Goal: Information Seeking & Learning: Learn about a topic

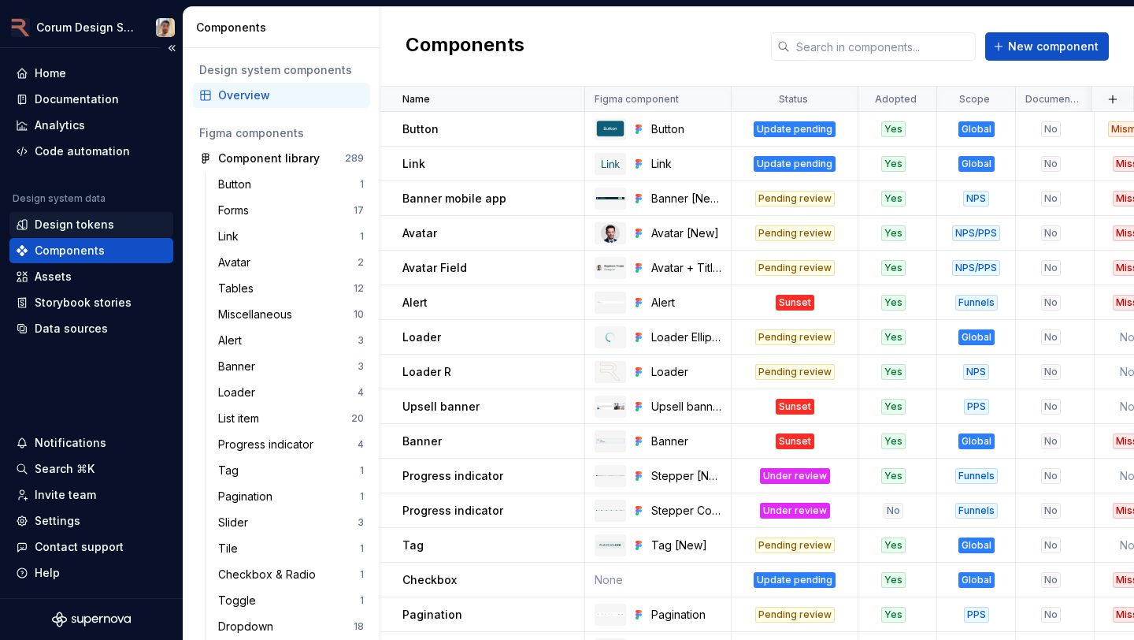
click at [102, 221] on div "Design tokens" at bounding box center [75, 225] width 80 height 16
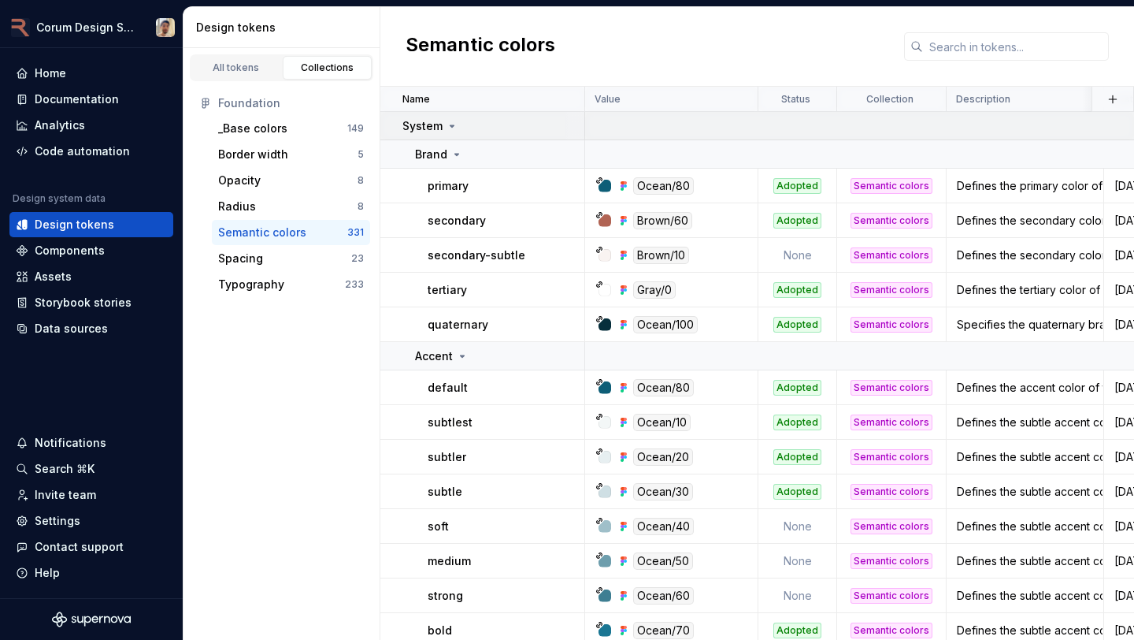
click at [424, 128] on p "System" at bounding box center [423, 126] width 40 height 16
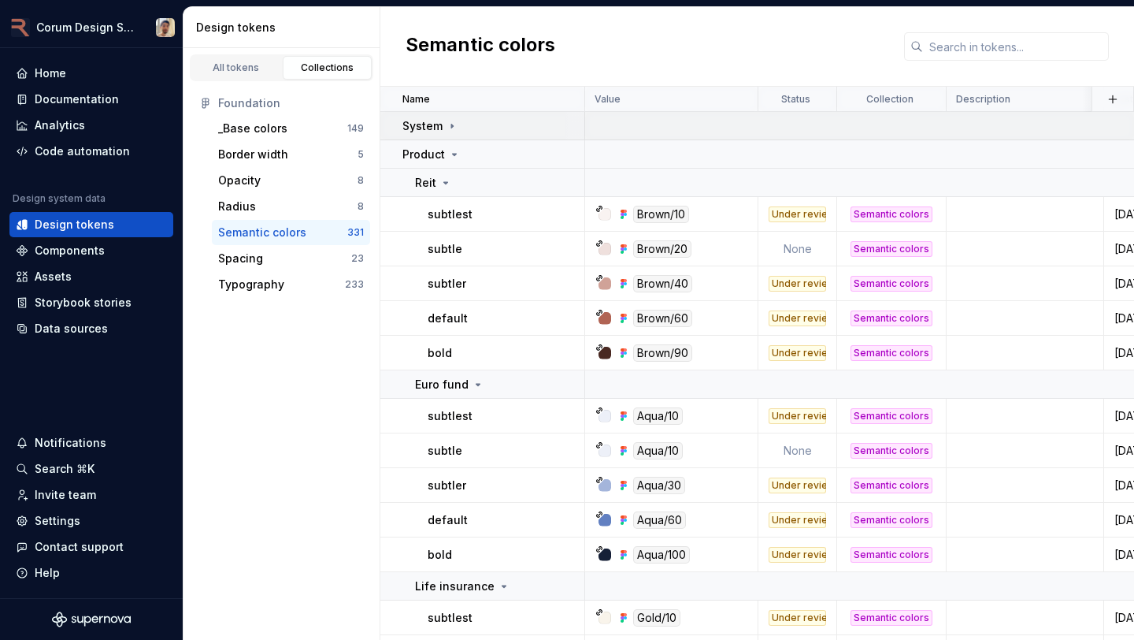
click at [421, 128] on p "System" at bounding box center [423, 126] width 40 height 16
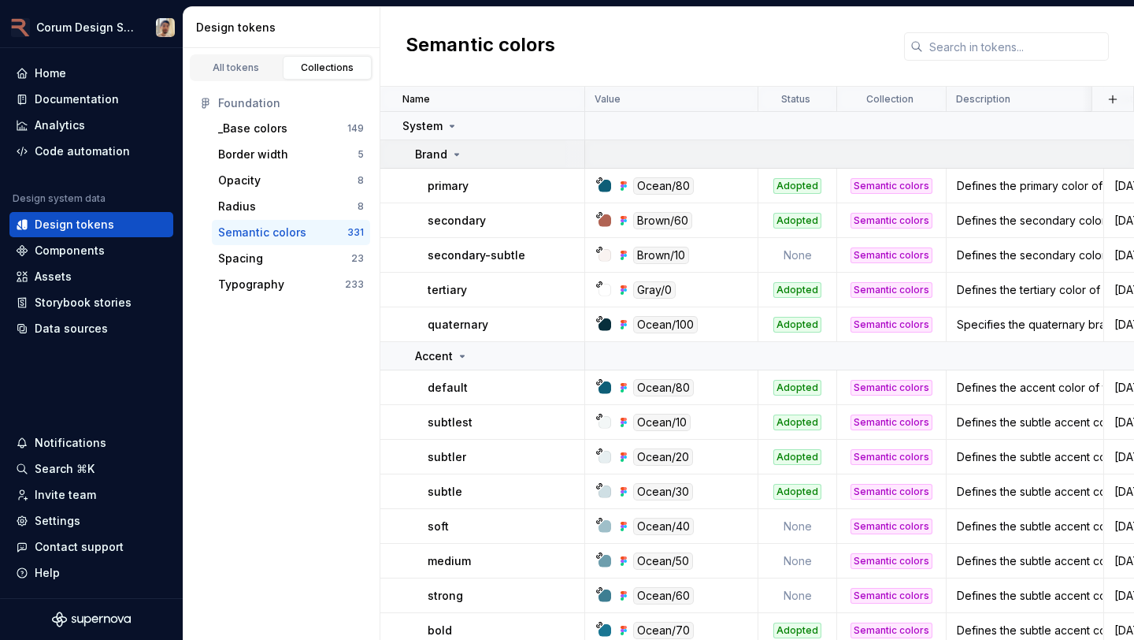
click at [433, 160] on p "Brand" at bounding box center [431, 155] width 32 height 16
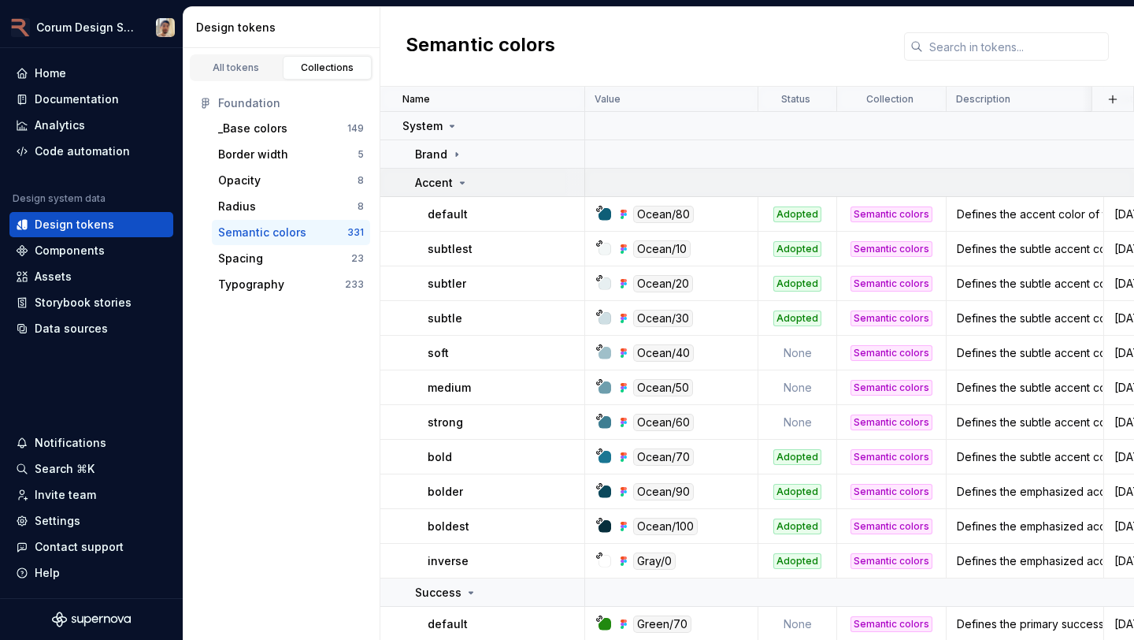
click at [433, 182] on p "Accent" at bounding box center [434, 183] width 38 height 16
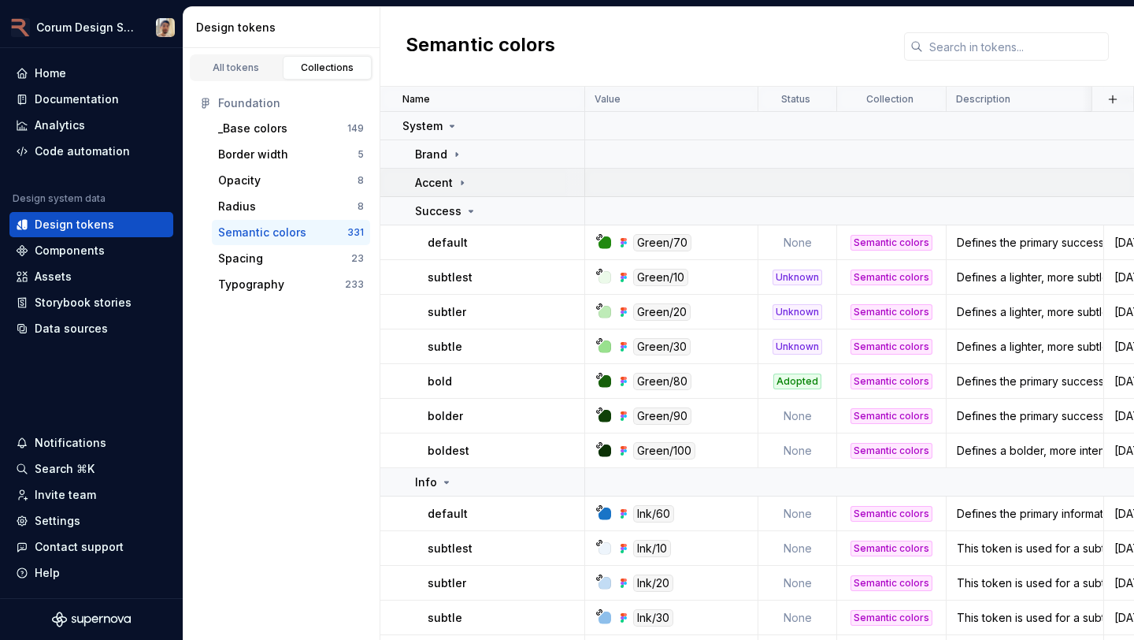
click at [433, 182] on p "Accent" at bounding box center [434, 183] width 38 height 16
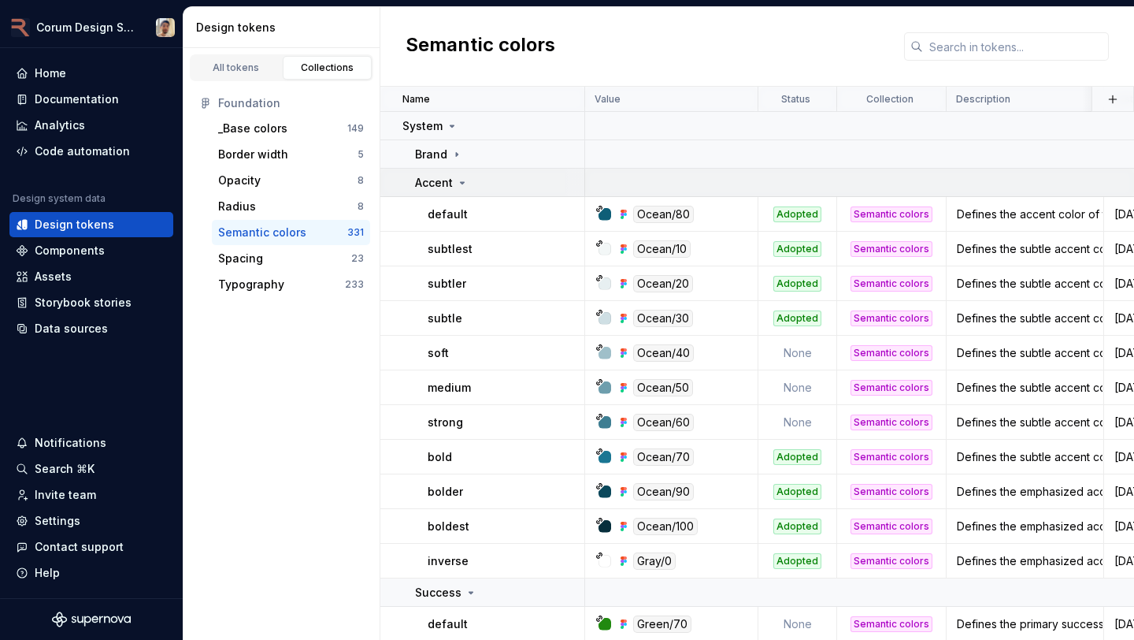
click at [433, 182] on p "Accent" at bounding box center [434, 183] width 38 height 16
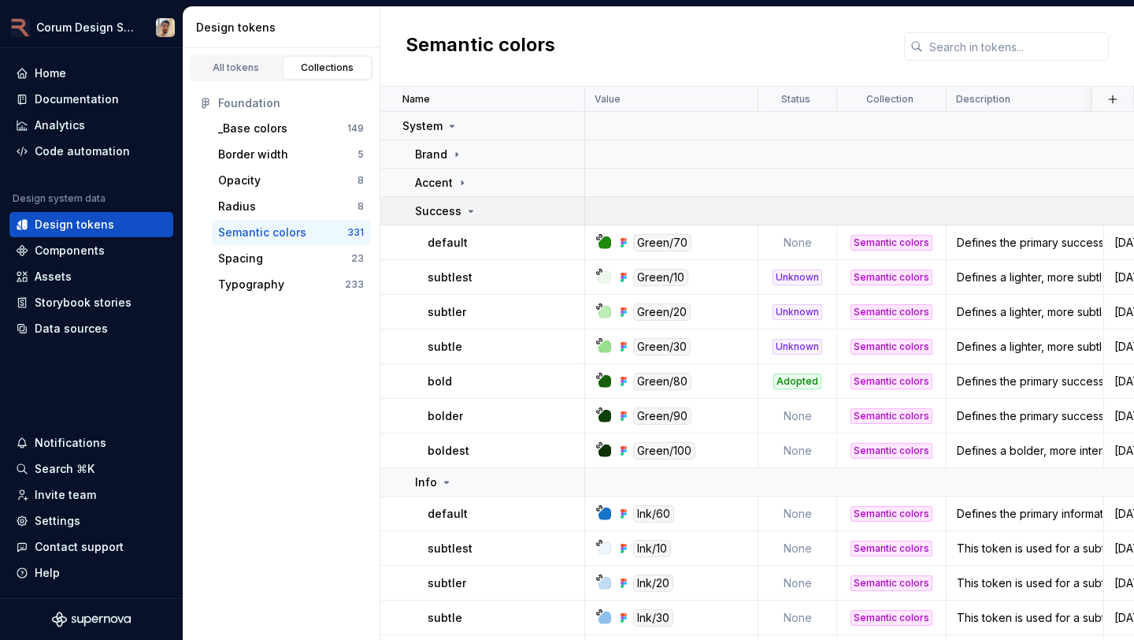
click at [428, 205] on p "Success" at bounding box center [438, 211] width 46 height 16
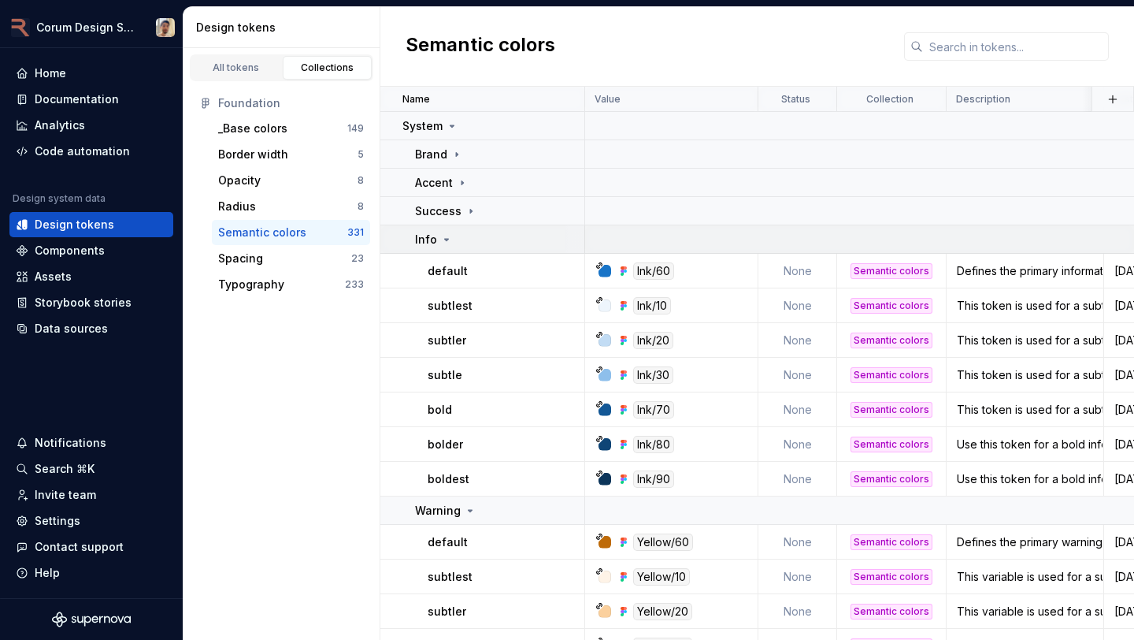
click at [425, 236] on p "Info" at bounding box center [426, 240] width 22 height 16
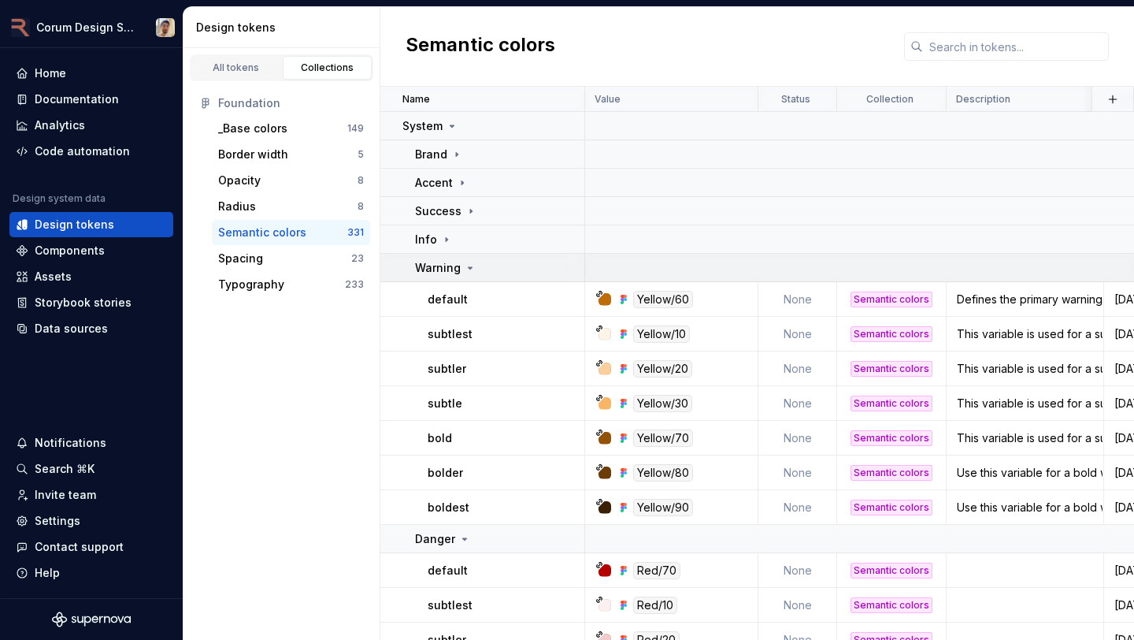
click at [425, 265] on p "Warning" at bounding box center [438, 268] width 46 height 16
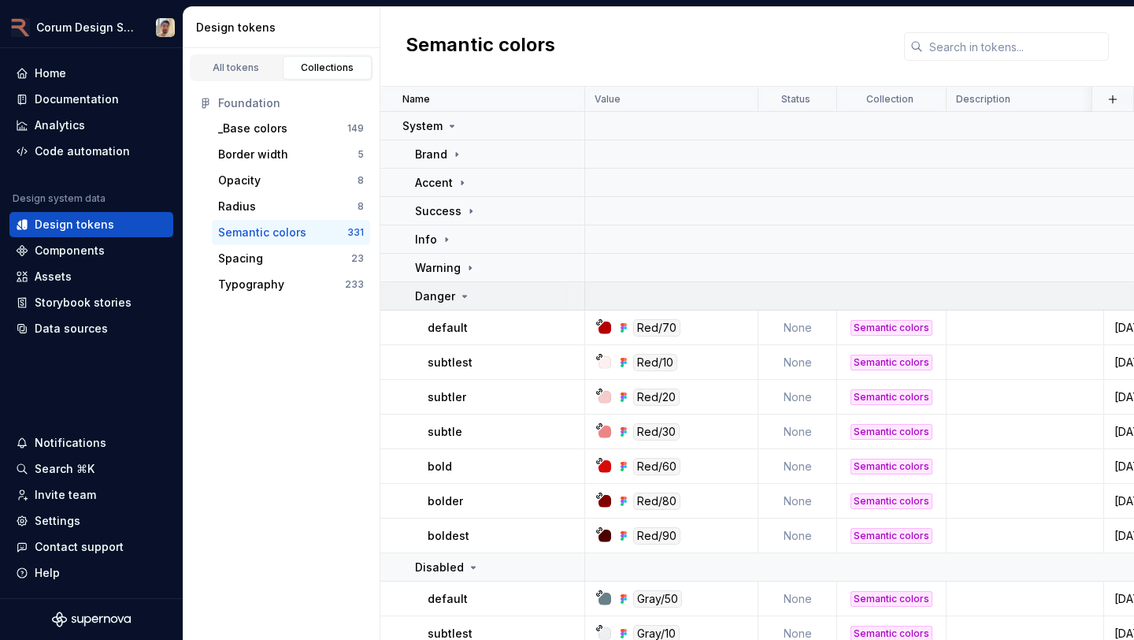
click at [425, 291] on p "Danger" at bounding box center [435, 296] width 40 height 16
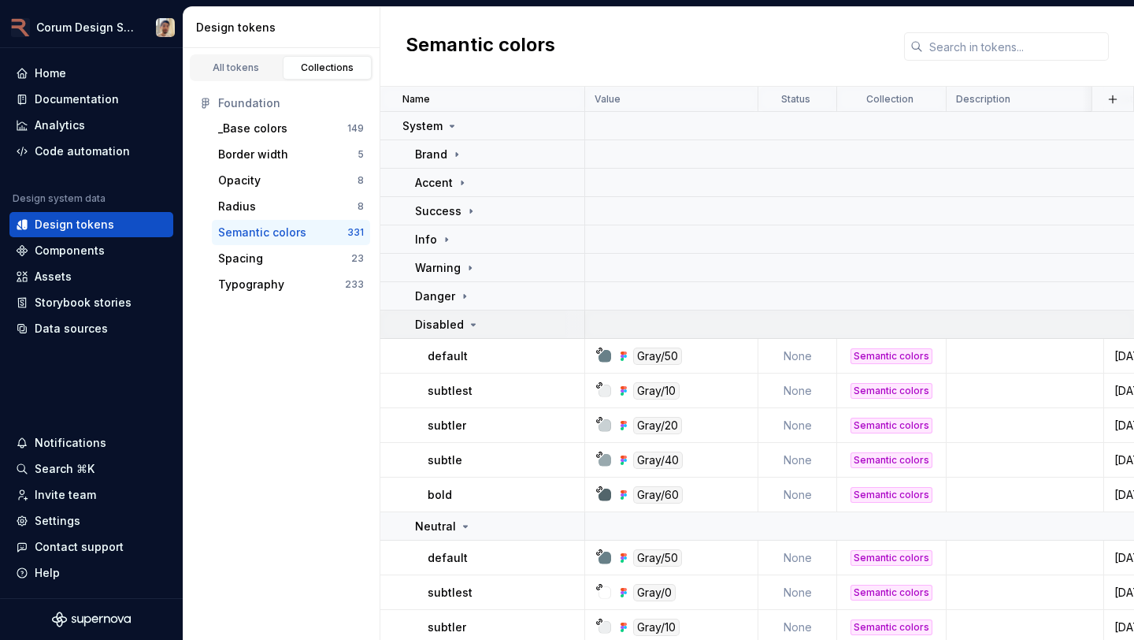
click at [425, 324] on p "Disabled" at bounding box center [439, 325] width 49 height 16
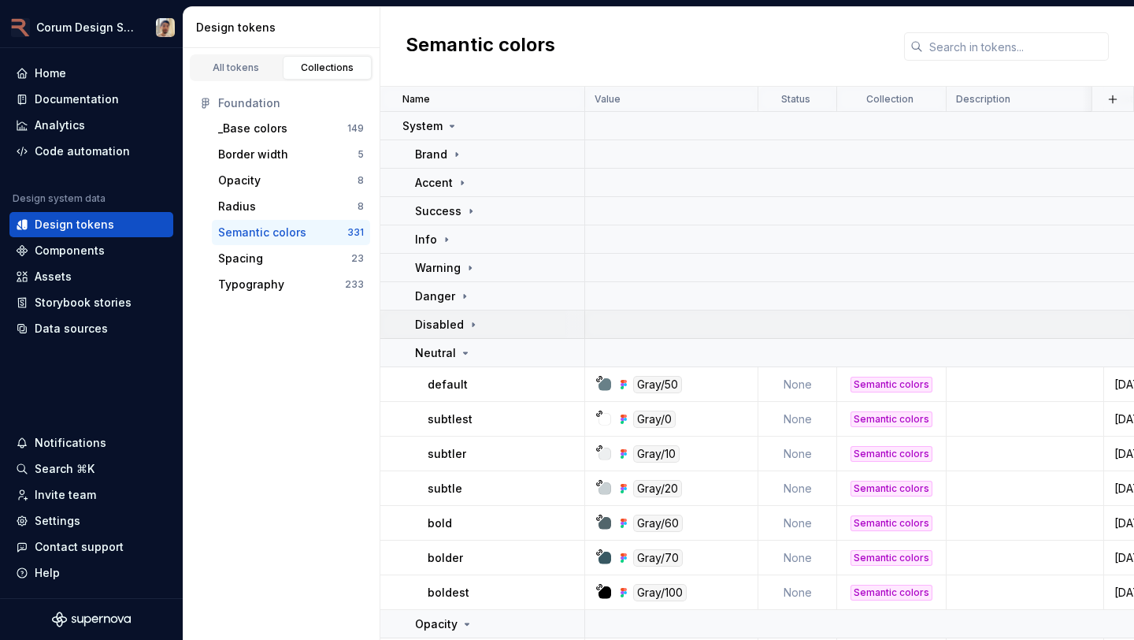
click at [425, 324] on p "Disabled" at bounding box center [439, 325] width 49 height 16
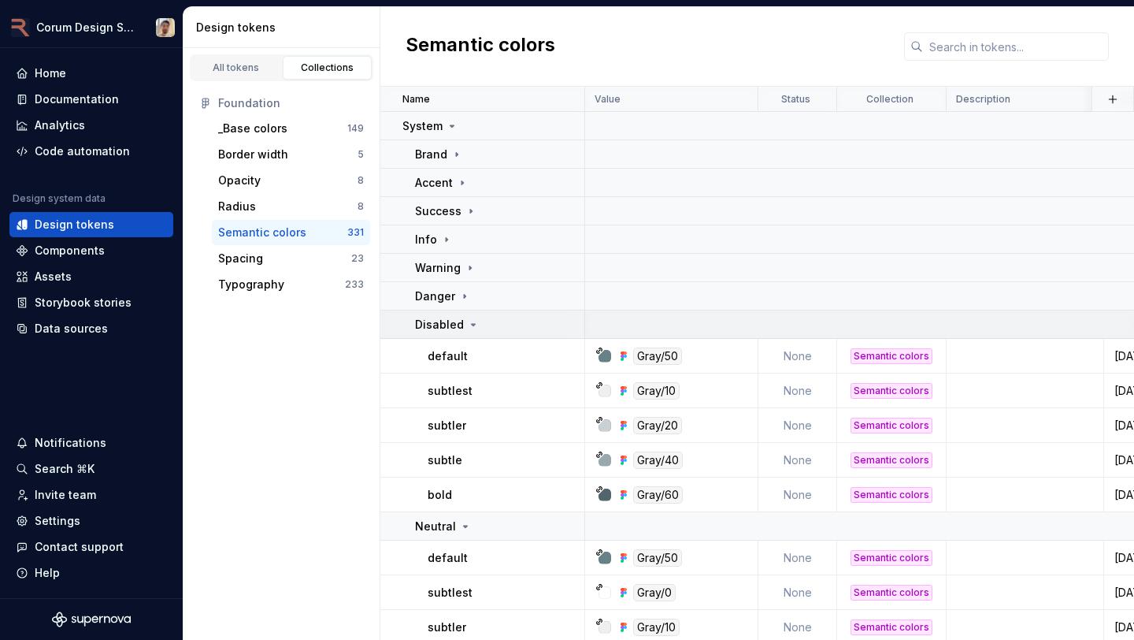
click at [425, 324] on p "Disabled" at bounding box center [439, 325] width 49 height 16
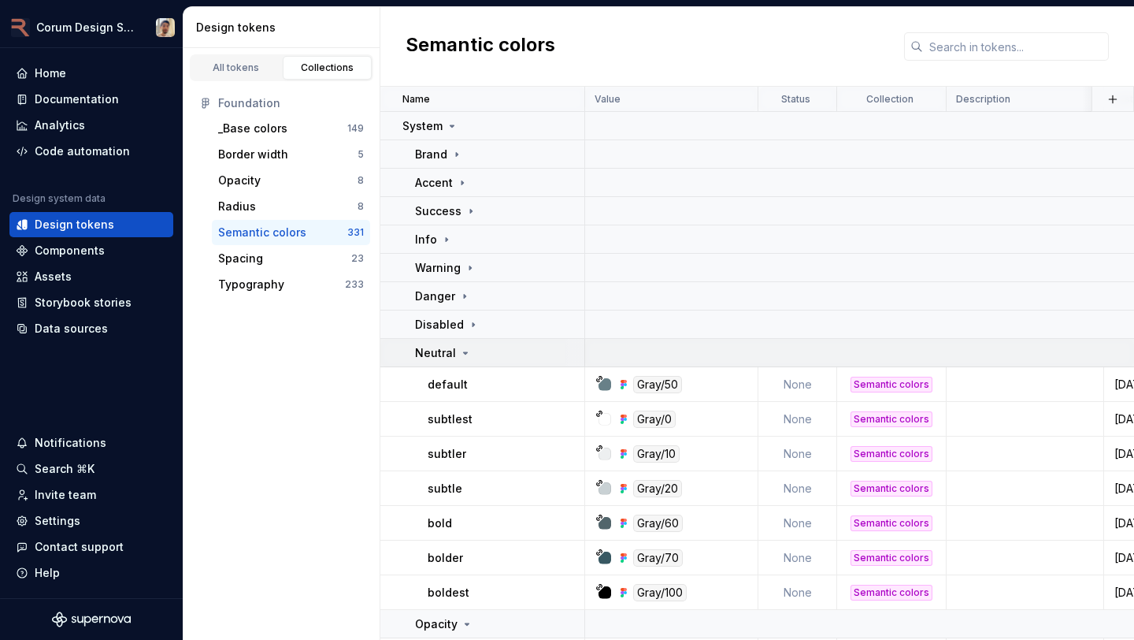
click at [435, 347] on p "Neutral" at bounding box center [435, 353] width 41 height 16
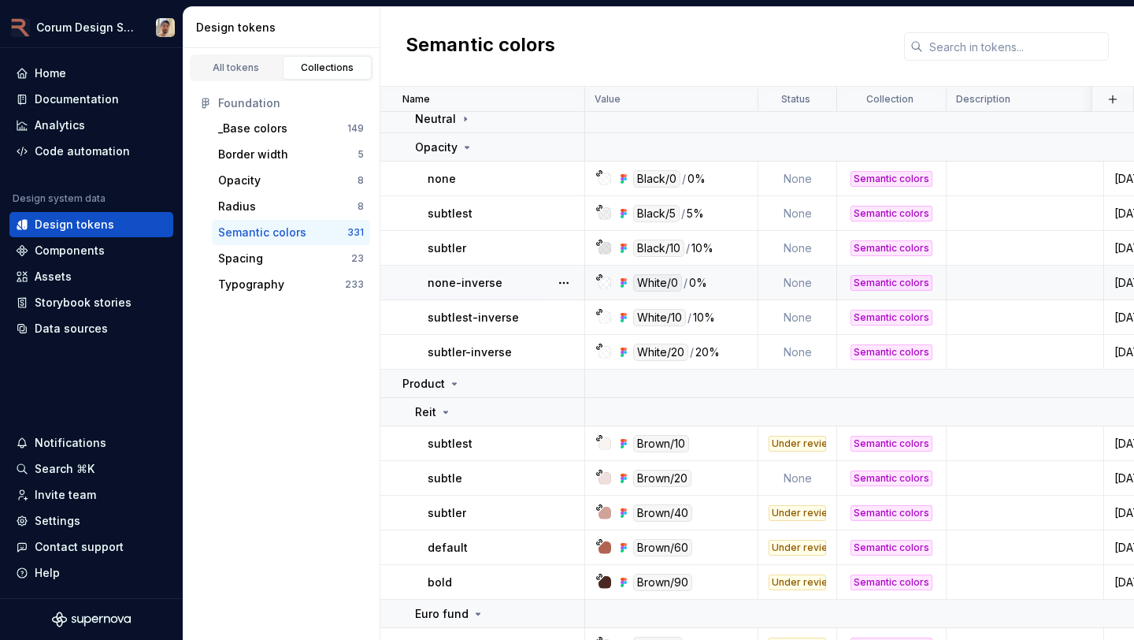
scroll to position [50, 0]
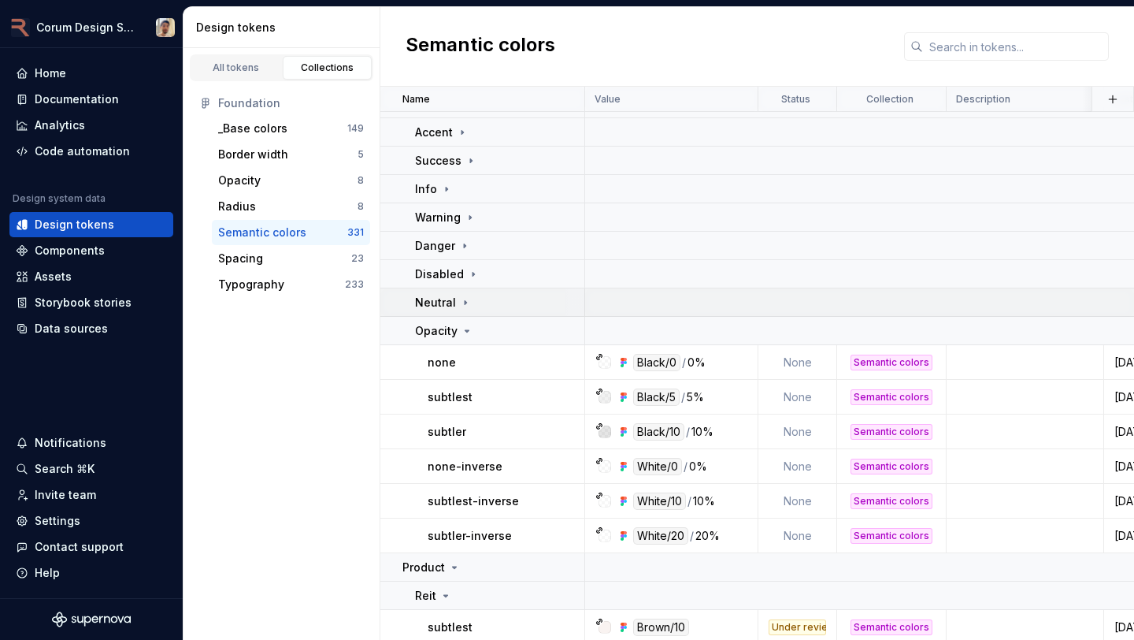
click at [470, 290] on td "Neutral" at bounding box center [483, 302] width 205 height 28
